Goal: Information Seeking & Learning: Learn about a topic

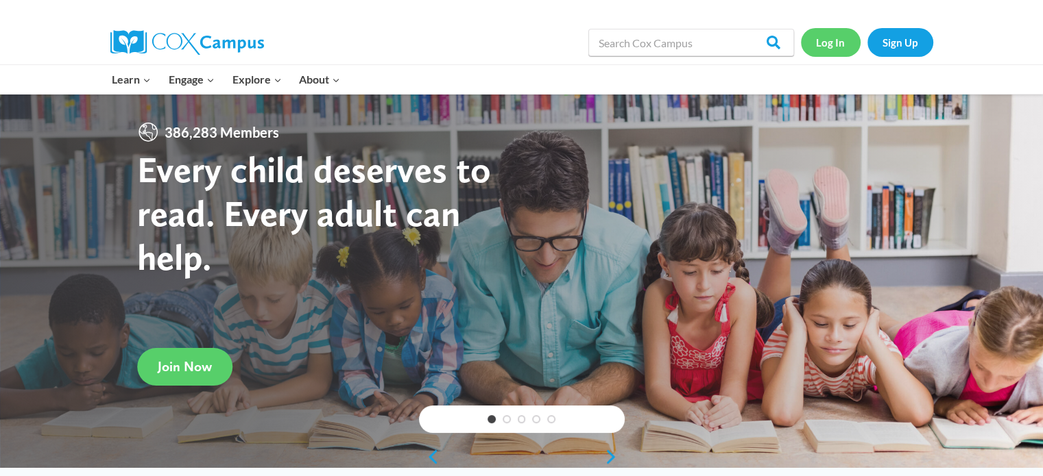
click at [831, 40] on link "Log In" at bounding box center [831, 42] width 60 height 28
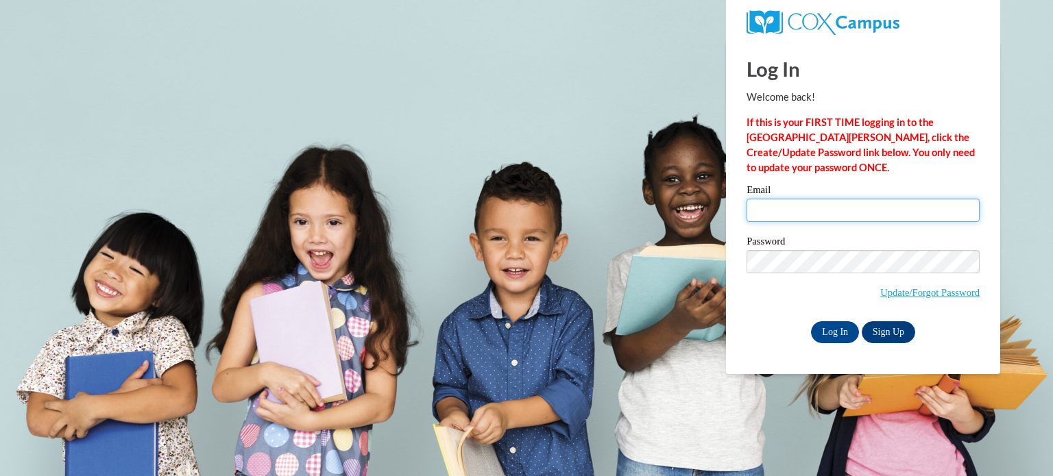
click at [782, 208] on input "Email" at bounding box center [863, 210] width 233 height 23
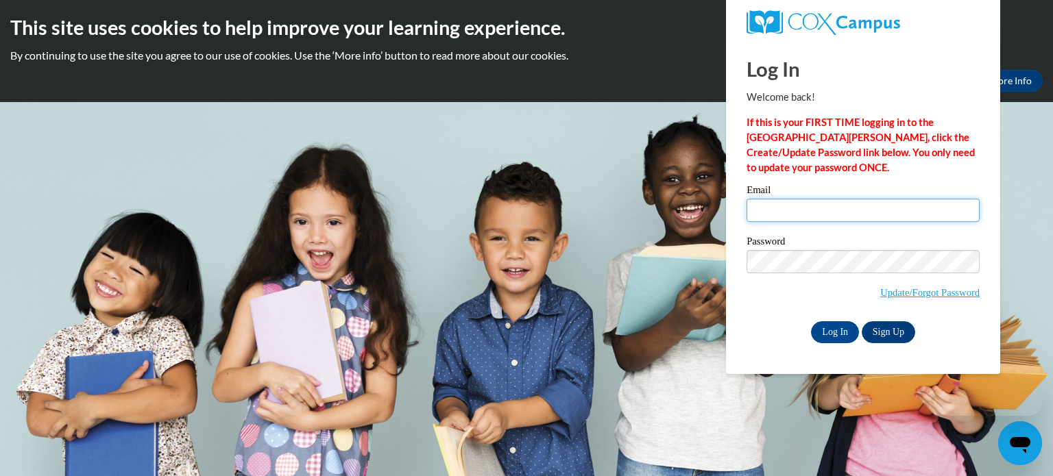
click at [782, 208] on input "Email" at bounding box center [863, 210] width 233 height 23
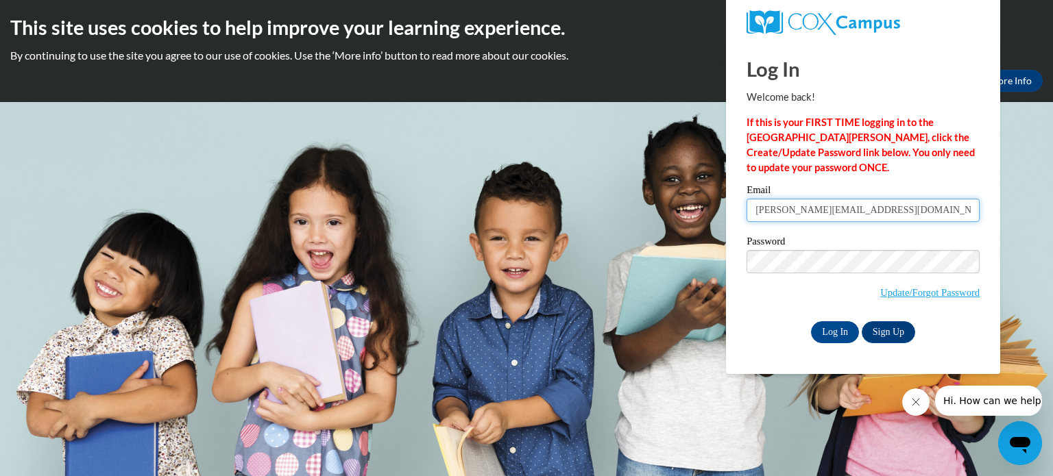
type input "[PERSON_NAME][EMAIL_ADDRESS][DOMAIN_NAME]"
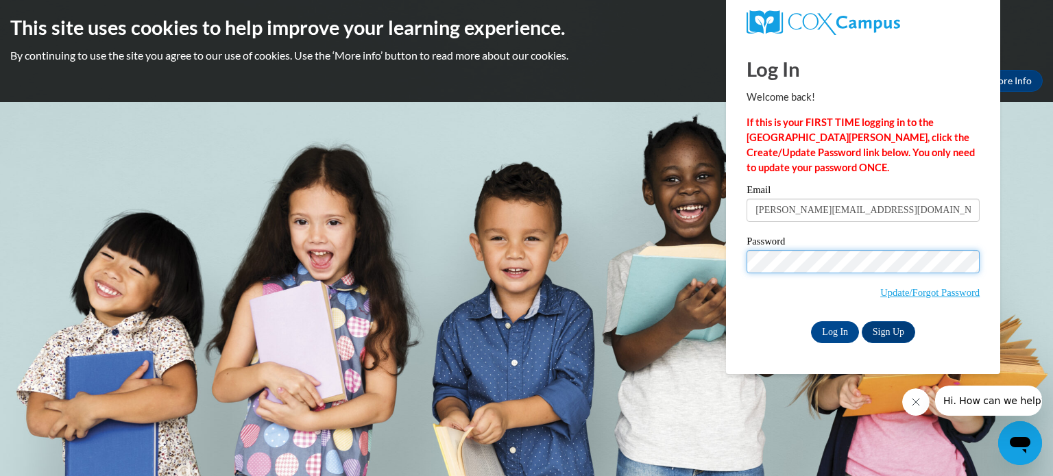
click at [811, 322] on input "Log In" at bounding box center [835, 333] width 48 height 22
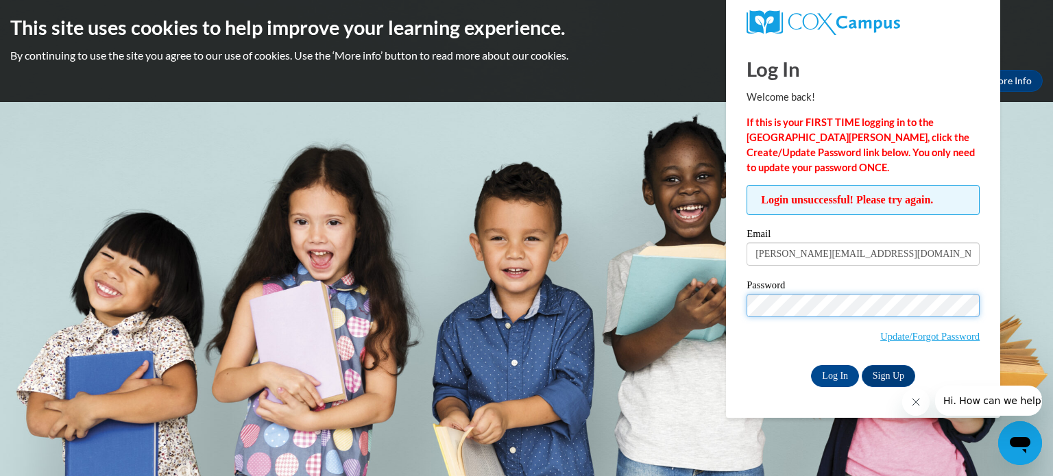
click at [811, 365] on input "Log In" at bounding box center [835, 376] width 48 height 22
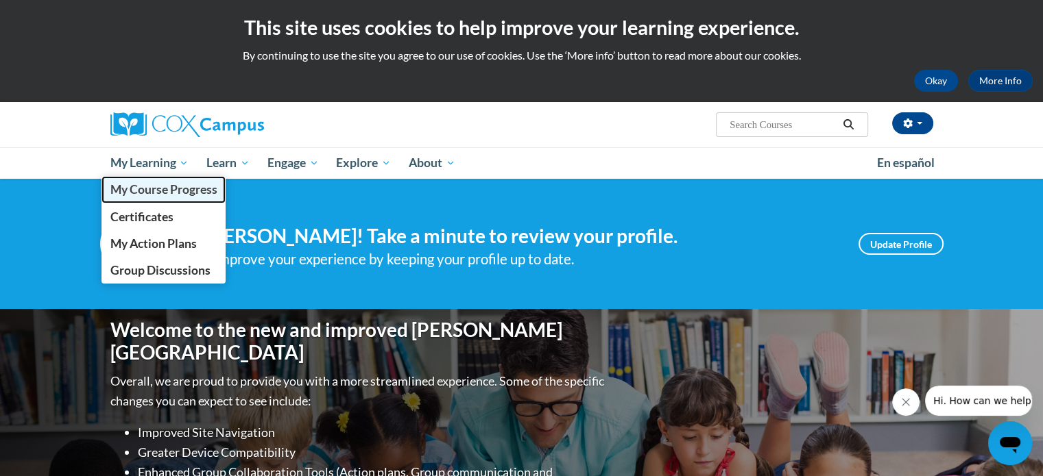
click at [148, 180] on link "My Course Progress" at bounding box center [163, 189] width 125 height 27
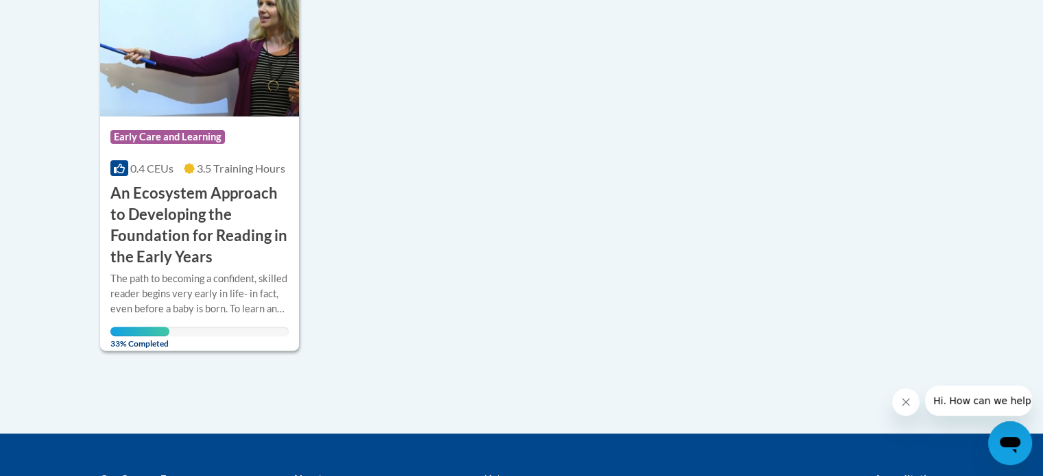
scroll to position [384, 0]
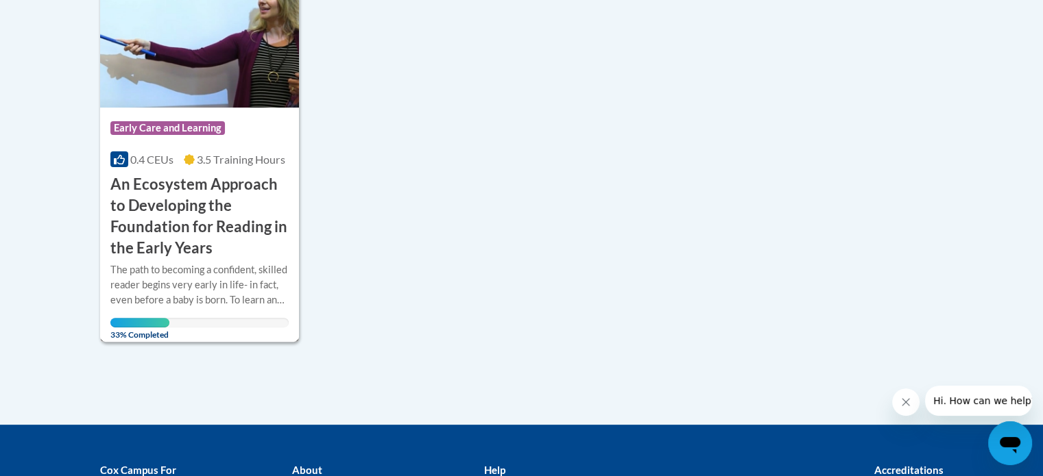
click at [187, 251] on h3 "An Ecosystem Approach to Developing the Foundation for Reading in the Early Yea…" at bounding box center [199, 216] width 179 height 84
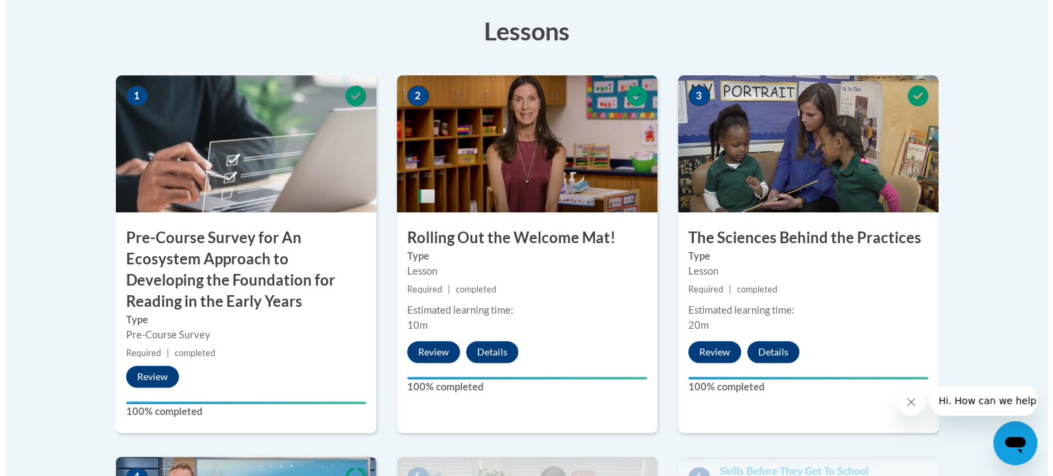
scroll to position [834, 0]
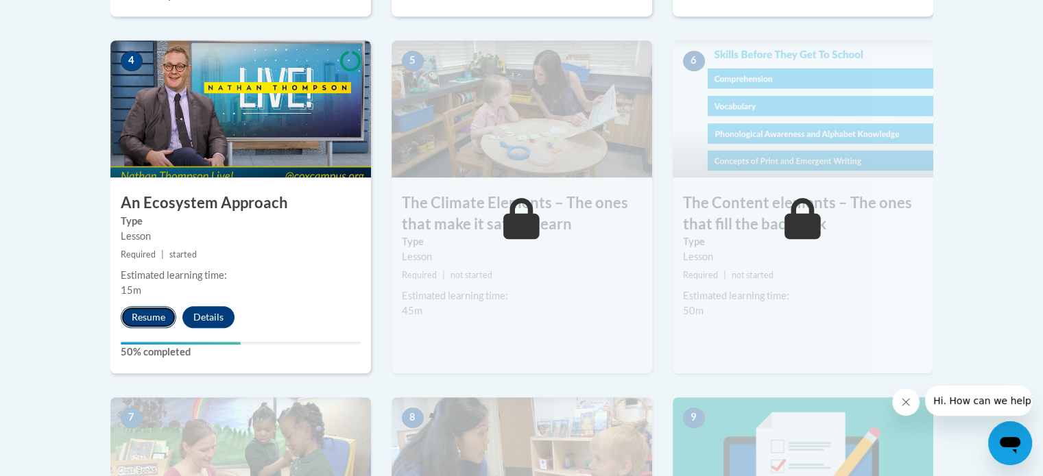
click at [156, 306] on button "Resume" at bounding box center [149, 317] width 56 height 22
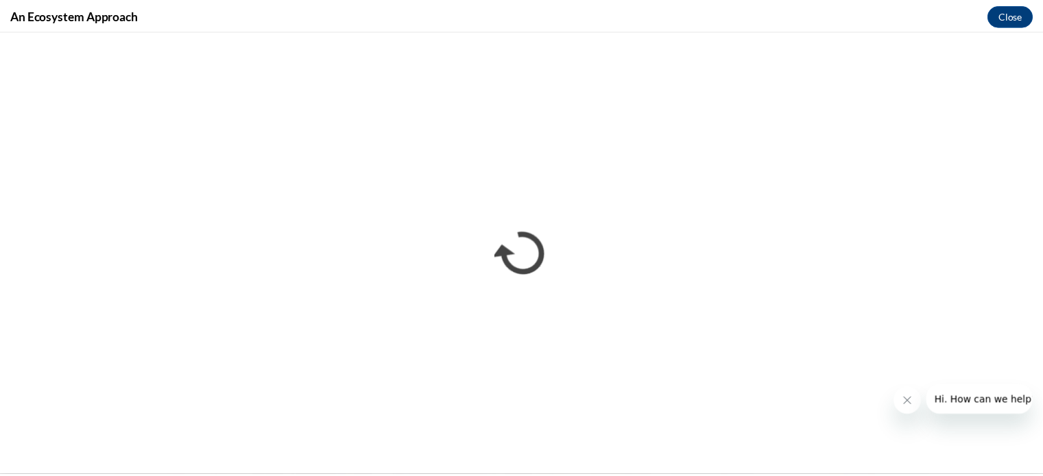
scroll to position [0, 0]
